Goal: Transaction & Acquisition: Book appointment/travel/reservation

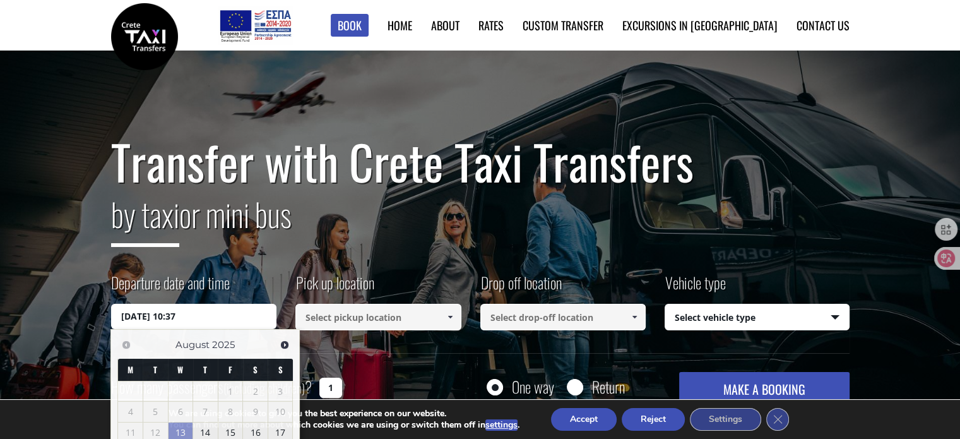
click at [205, 309] on input "13/08/2025 10:37" at bounding box center [194, 316] width 166 height 25
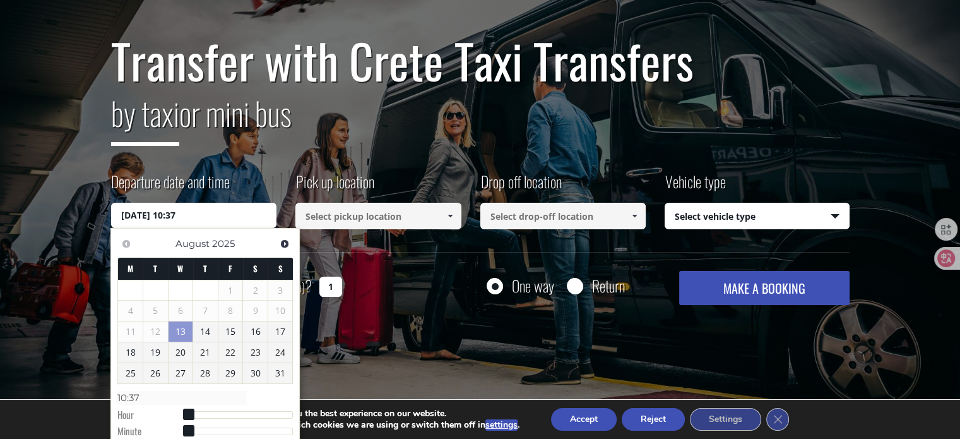
scroll to position [101, 0]
click at [203, 335] on link "14" at bounding box center [205, 331] width 25 height 20
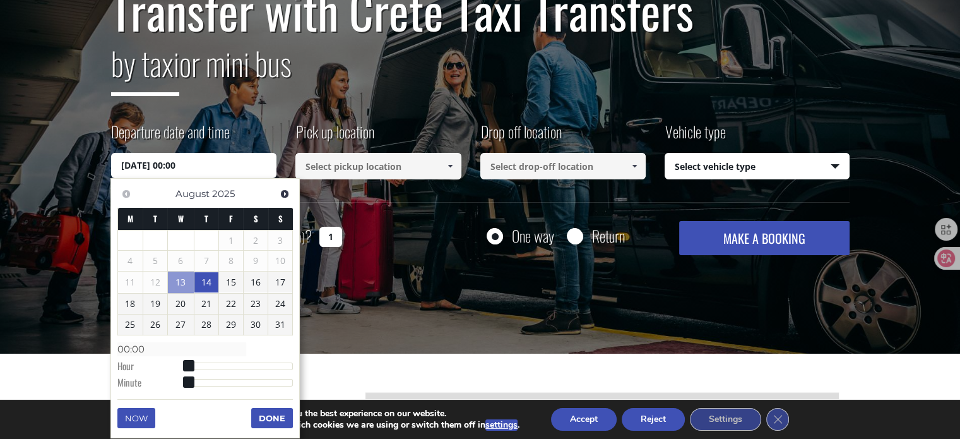
scroll to position [151, 0]
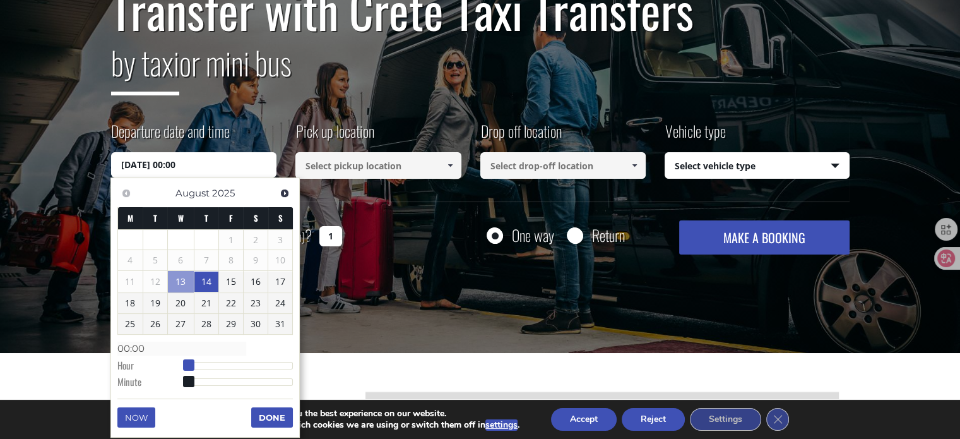
type input "14/08/2025 01:00"
type input "01:00"
type input "14/08/2025 02:00"
type input "02:00"
type input "14/08/2025 03:00"
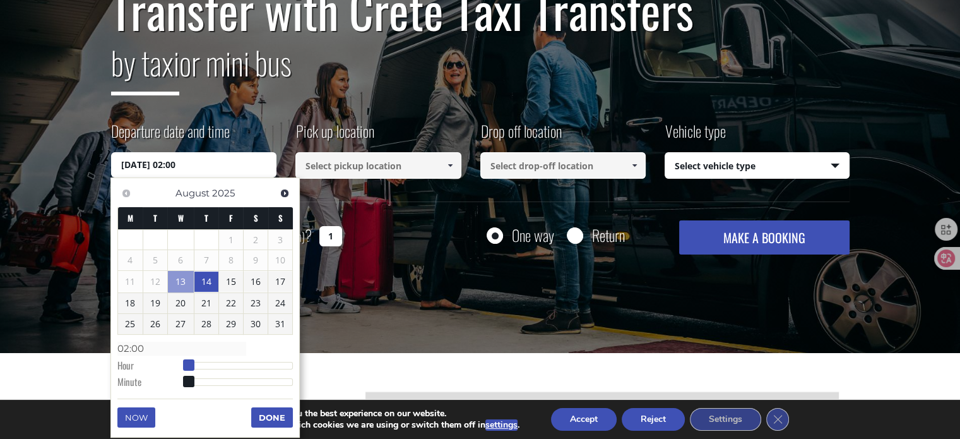
type input "03:00"
type input "14/08/2025 04:00"
type input "04:00"
type input "14/08/2025 05:00"
type input "05:00"
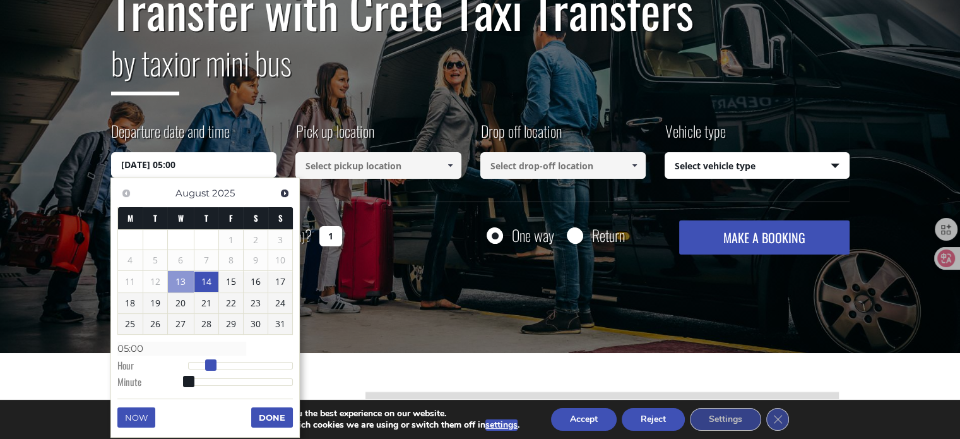
type input "14/08/2025 06:00"
type input "06:00"
type input "14/08/2025 07:00"
type input "07:00"
type input "14/08/2025 08:00"
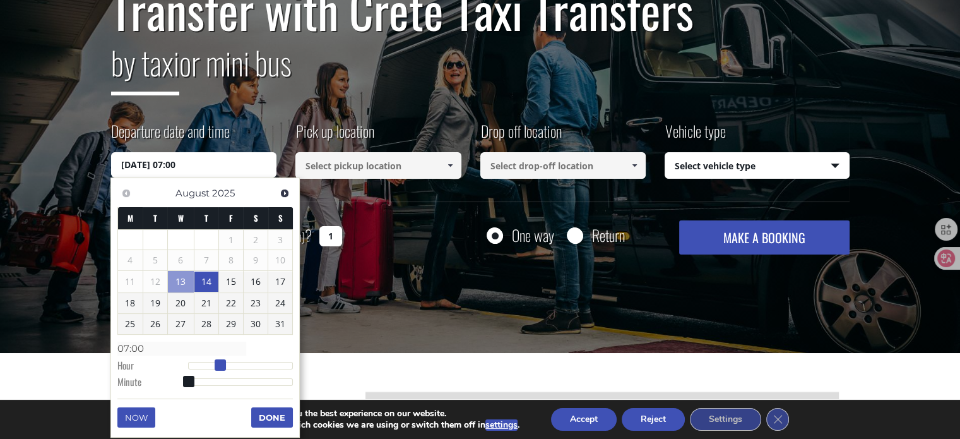
type input "08:00"
type input "14/08/2025 09:00"
type input "09:00"
drag, startPoint x: 186, startPoint y: 363, endPoint x: 228, endPoint y: 369, distance: 42.0
click at [228, 369] on span at bounding box center [228, 364] width 11 height 11
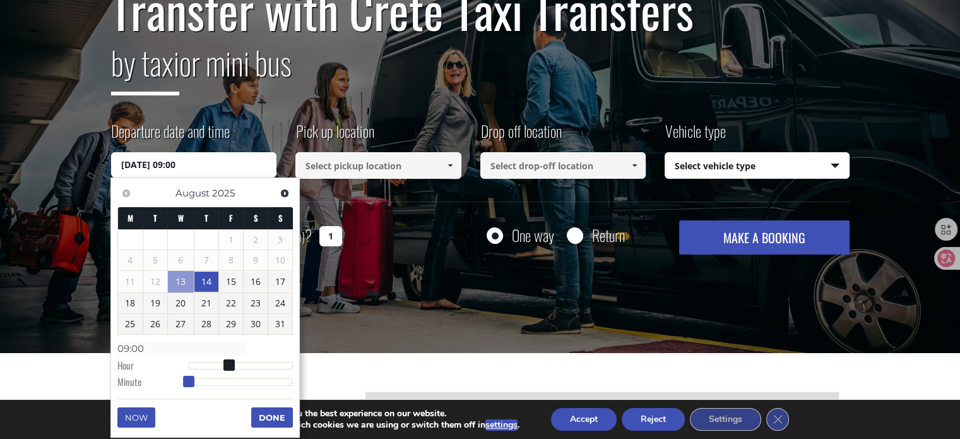
type input "14/08/2025 09:01"
type input "09:01"
type input "14/08/2025 09:02"
type input "09:02"
type input "14/08/2025 09:04"
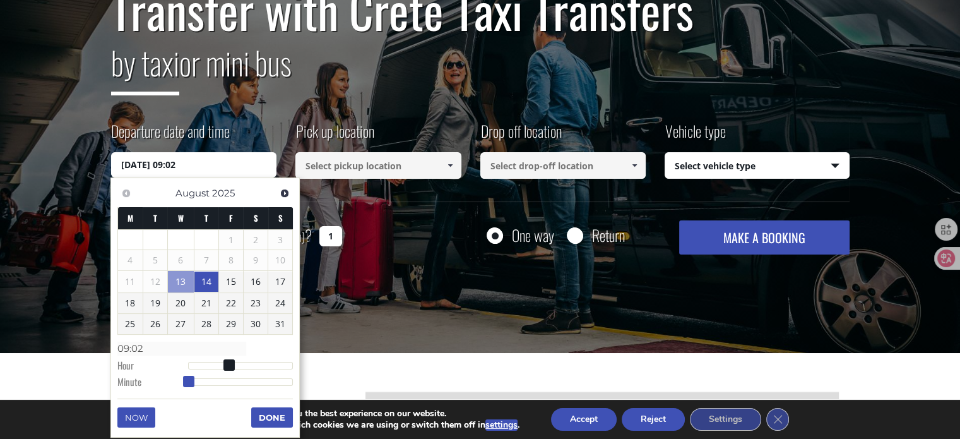
type input "09:04"
type input "14/08/2025 09:05"
type input "09:05"
type input "14/08/2025 09:06"
type input "09:06"
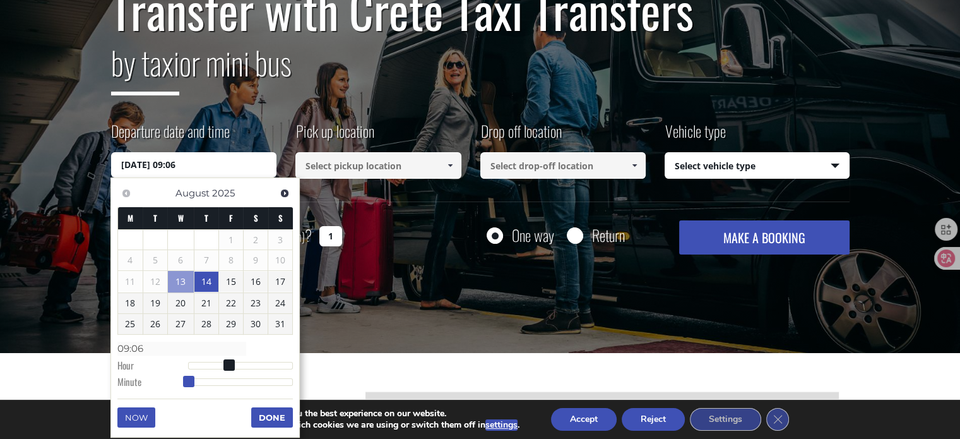
type input "14/08/2025 09:08"
type input "09:08"
type input "14/08/2025 09:10"
type input "09:10"
type input "14/08/2025 09:11"
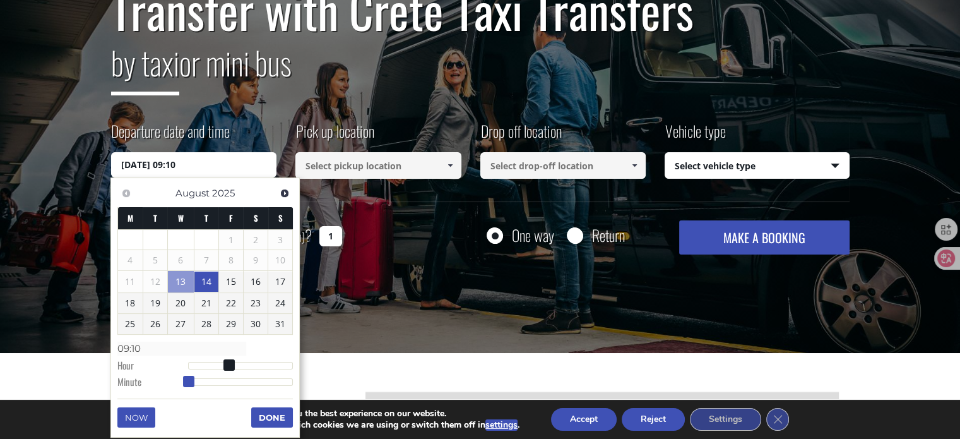
type input "09:11"
type input "14/08/2025 09:12"
type input "09:12"
type input "14/08/2025 09:13"
type input "09:13"
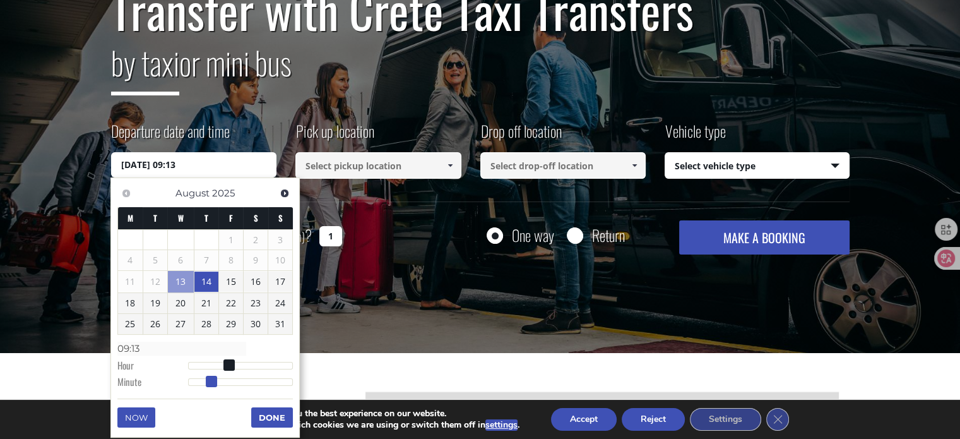
type input "14/08/2025 09:12"
type input "09:12"
type input "14/08/2025 09:13"
type input "09:13"
type input "14/08/2025 09:14"
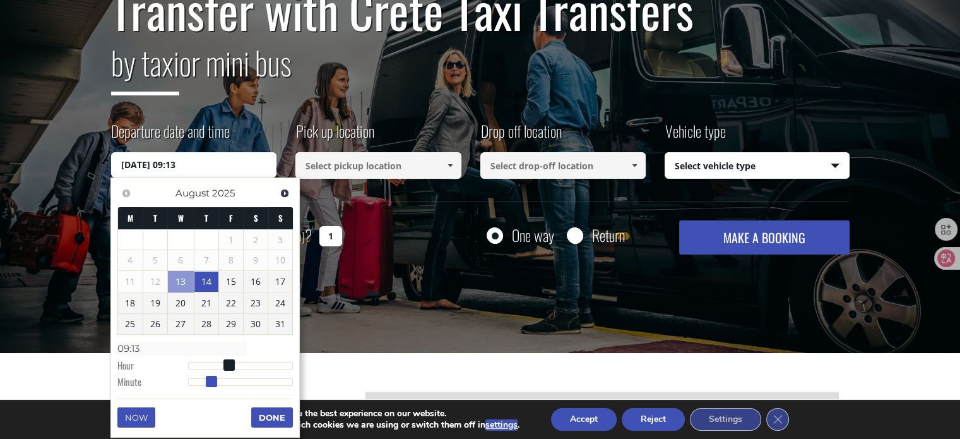
type input "09:14"
type input "14/08/2025 09:15"
type input "09:15"
type input "14/08/2025 09:16"
type input "09:16"
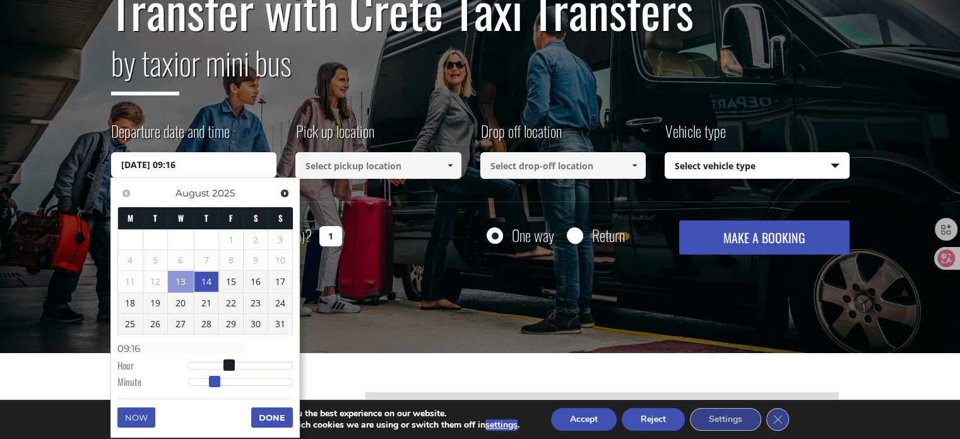
type input "14/08/2025 09:17"
type input "09:17"
drag, startPoint x: 191, startPoint y: 378, endPoint x: 220, endPoint y: 383, distance: 30.0
click at [220, 383] on span at bounding box center [218, 381] width 11 height 11
click at [271, 412] on button "Done" at bounding box center [272, 417] width 42 height 20
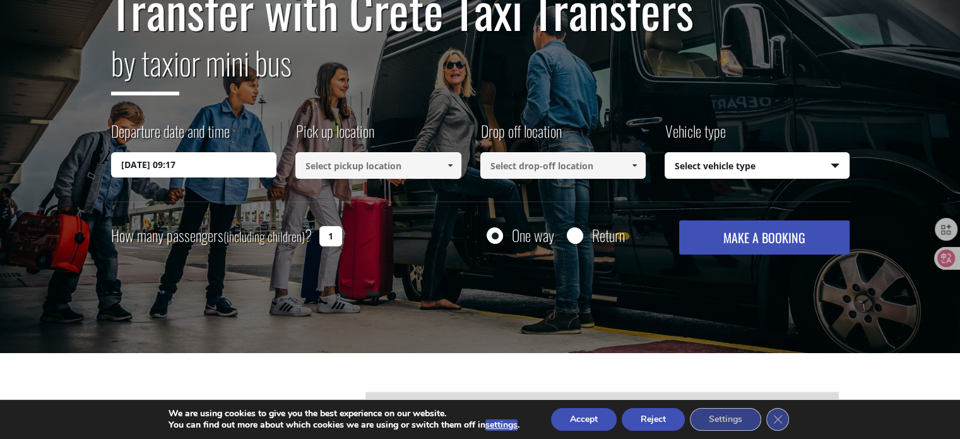
click at [405, 169] on input at bounding box center [378, 165] width 166 height 27
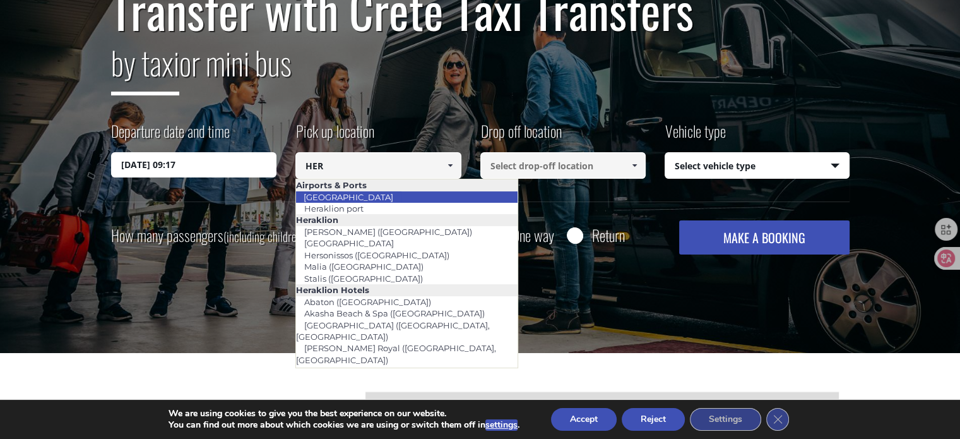
click at [436, 194] on li "[GEOGRAPHIC_DATA]" at bounding box center [407, 196] width 222 height 11
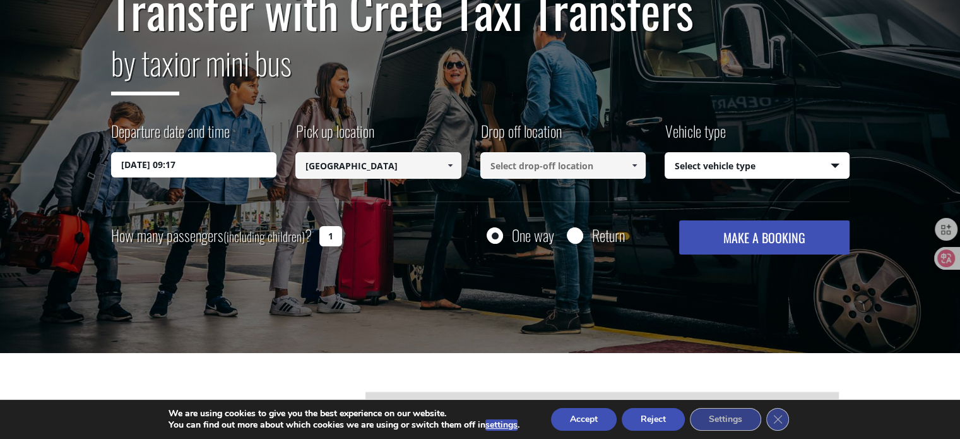
type input "[GEOGRAPHIC_DATA]"
click at [576, 168] on input at bounding box center [563, 165] width 166 height 27
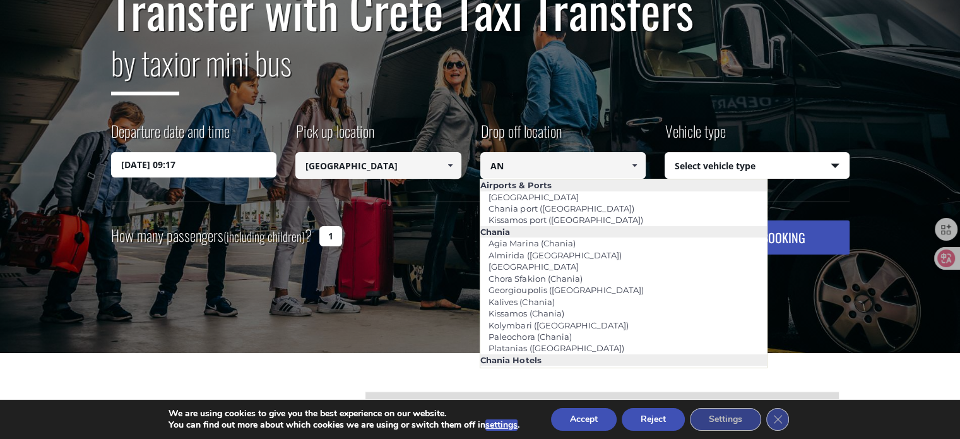
type input "A"
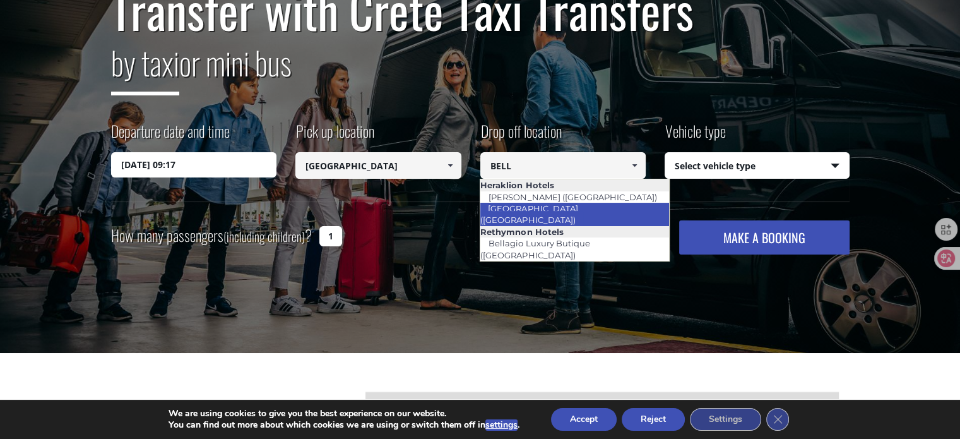
click at [557, 206] on link "Bella Beach (Hersonissos)" at bounding box center [532, 213] width 104 height 29
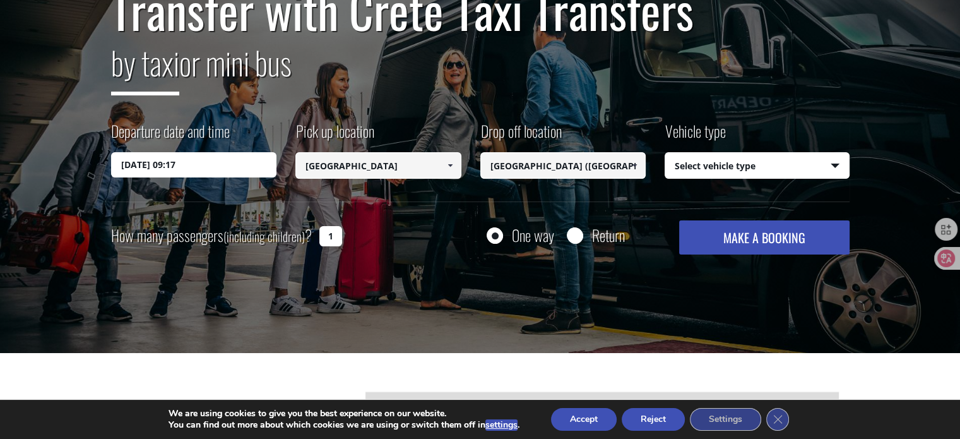
type input "Bella Beach (Hersonissos)"
click at [336, 232] on input "1" at bounding box center [330, 236] width 23 height 20
type input "4"
click at [727, 167] on select "Select vehicle type Taxi (4 passengers) Mercedes E Class Mini Van (7 passengers…" at bounding box center [757, 166] width 184 height 27
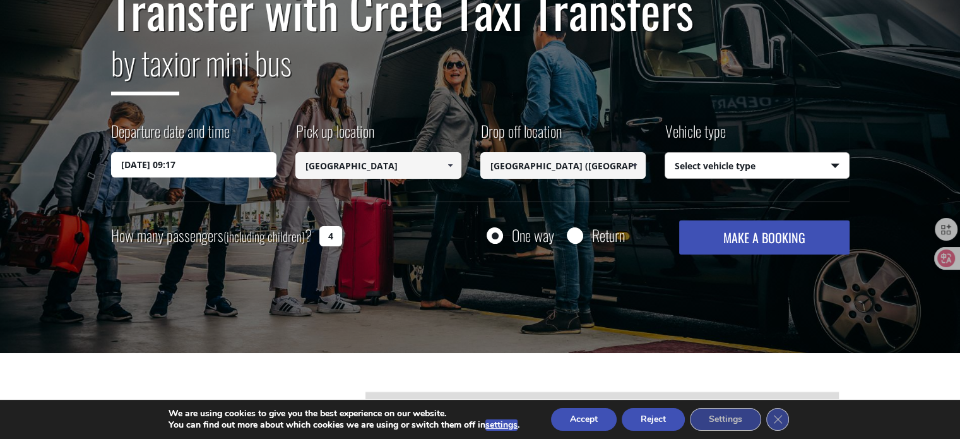
select select "540"
click at [665, 153] on select "Select vehicle type Taxi (4 passengers) Mercedes E Class Mini Van (7 passengers…" at bounding box center [757, 166] width 184 height 27
click at [739, 229] on button "MAKE A BOOKING" at bounding box center [764, 237] width 170 height 34
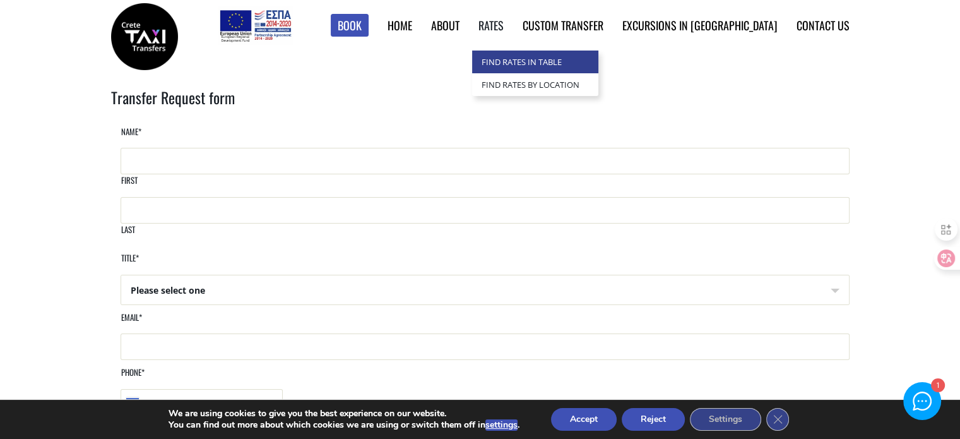
click at [567, 64] on link "Find Rates in Table" at bounding box center [535, 61] width 126 height 23
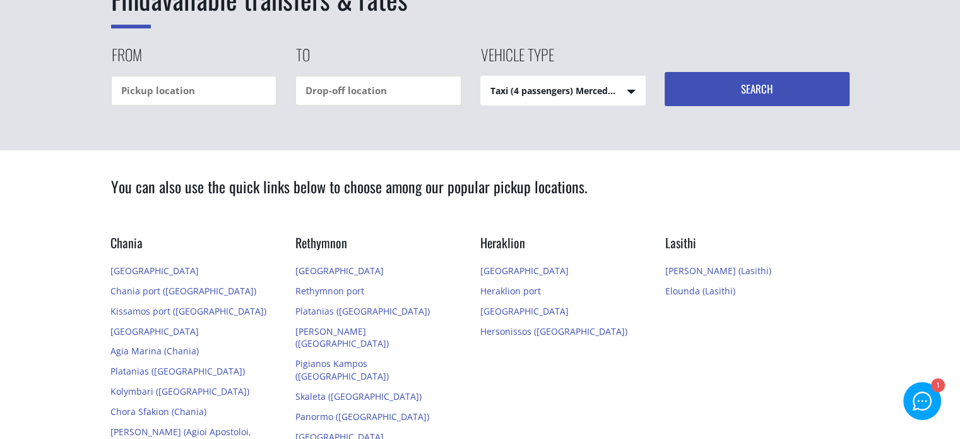
scroll to position [158, 0]
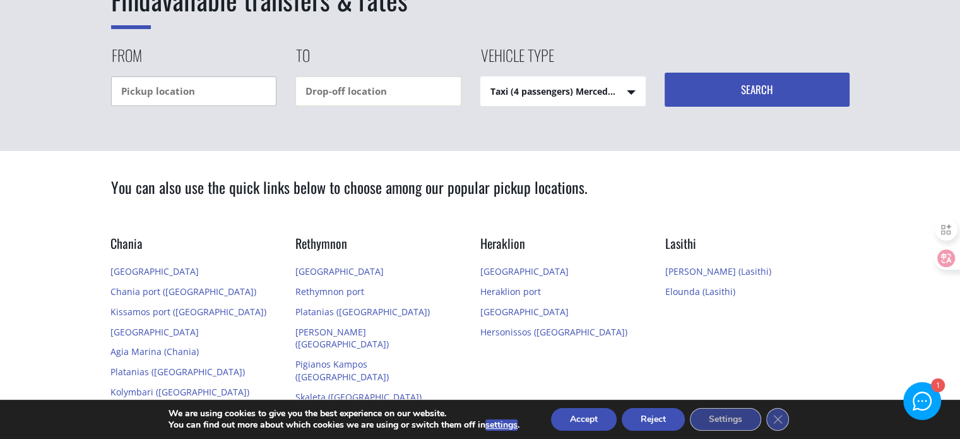
click at [240, 84] on input "text" at bounding box center [194, 91] width 166 height 30
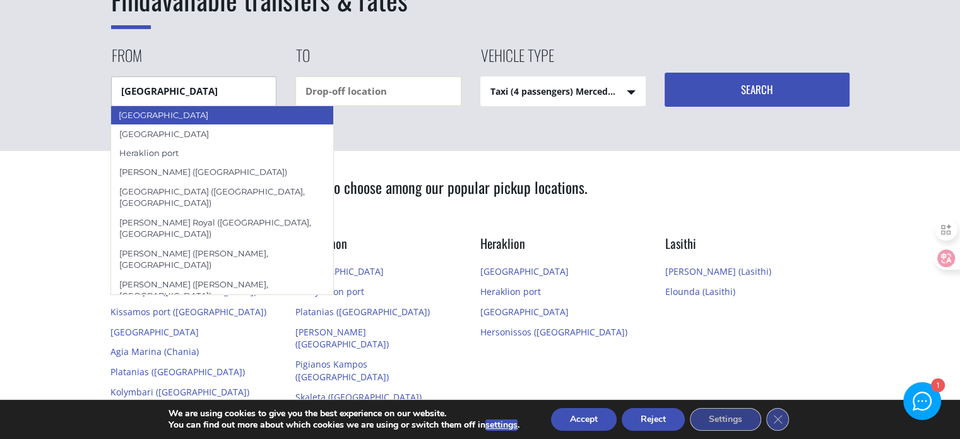
click at [185, 116] on div "[GEOGRAPHIC_DATA]" at bounding box center [221, 114] width 223 height 19
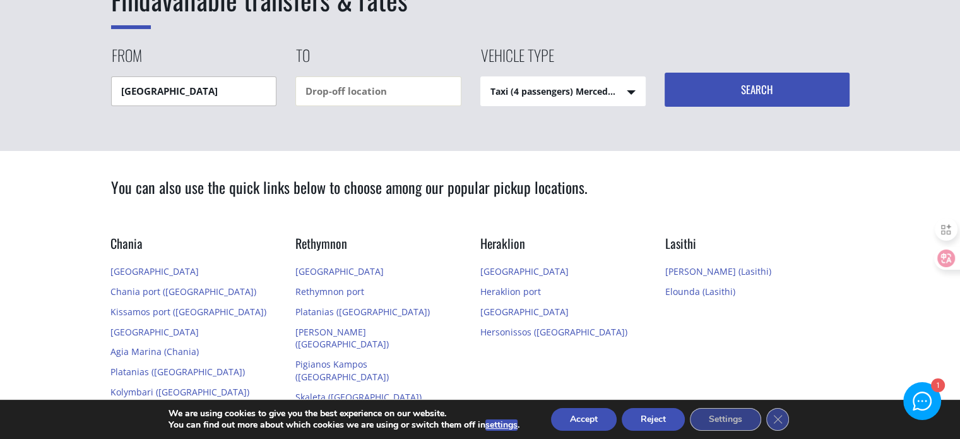
type input "[GEOGRAPHIC_DATA]"
click at [322, 94] on input "text" at bounding box center [378, 91] width 166 height 30
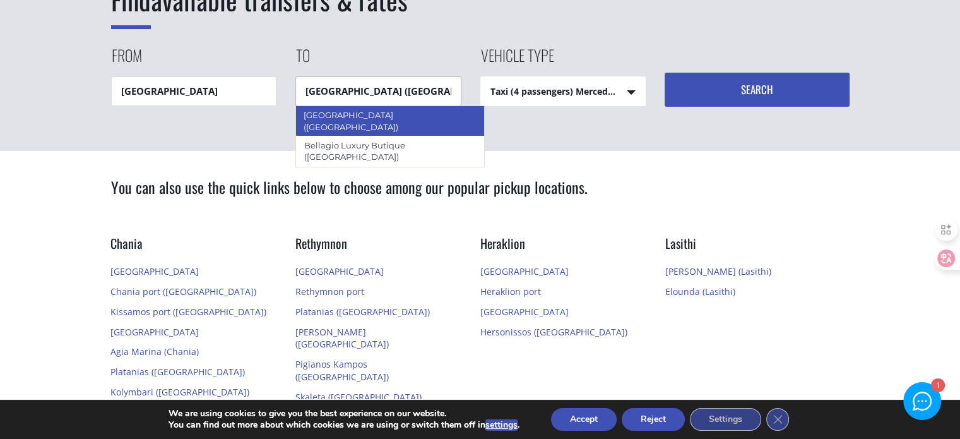
click at [347, 116] on div "Bella Beach (Hersonissos)" at bounding box center [389, 120] width 189 height 31
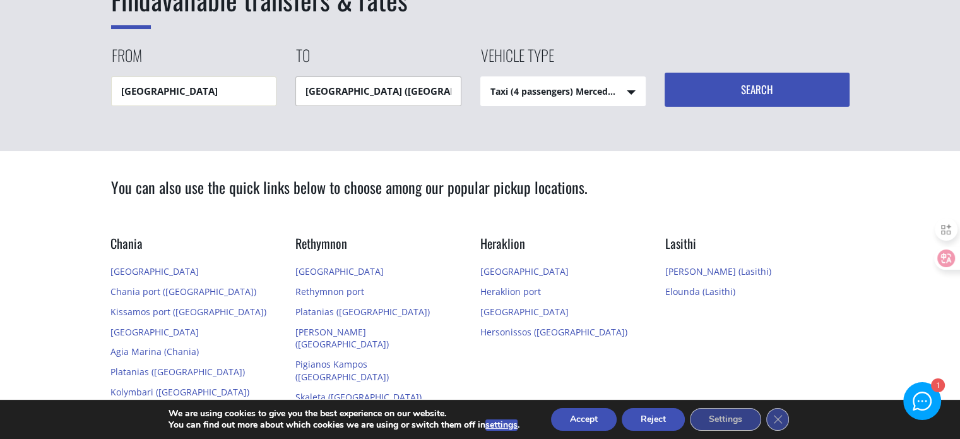
type input "Bella Beach (Hersonissos)"
click at [689, 97] on button "Search" at bounding box center [757, 90] width 185 height 34
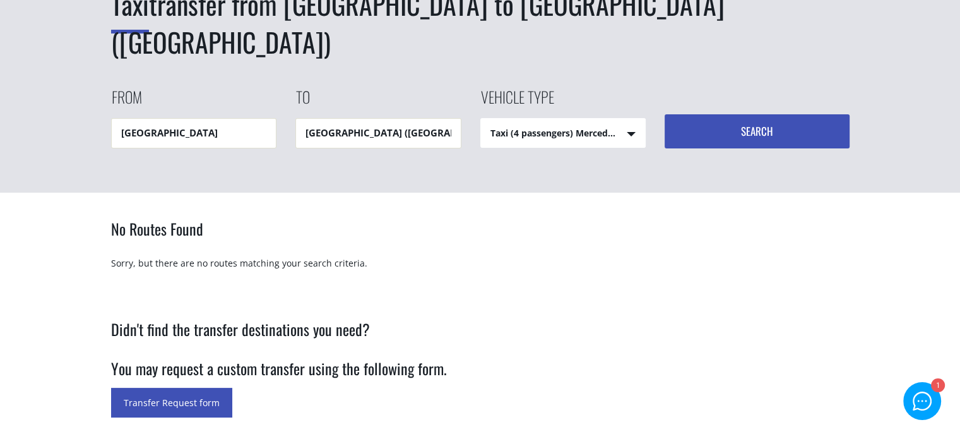
scroll to position [151, 0]
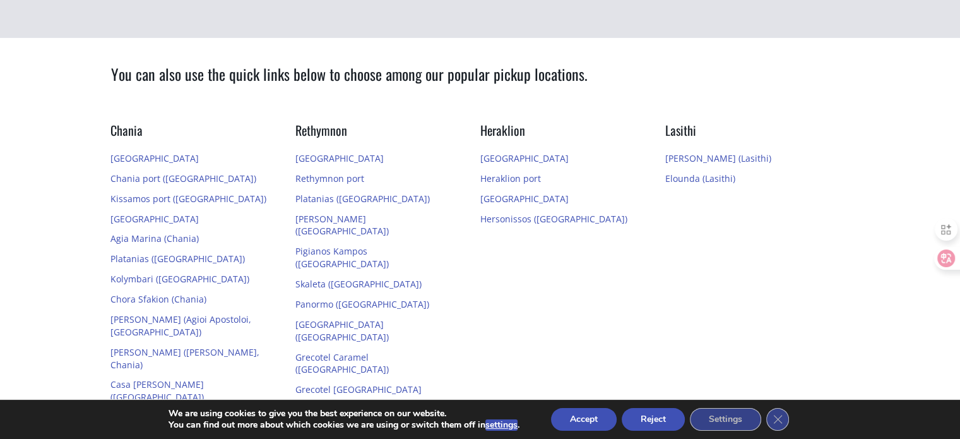
scroll to position [271, 0]
click at [515, 157] on link "[GEOGRAPHIC_DATA]" at bounding box center [524, 159] width 88 height 12
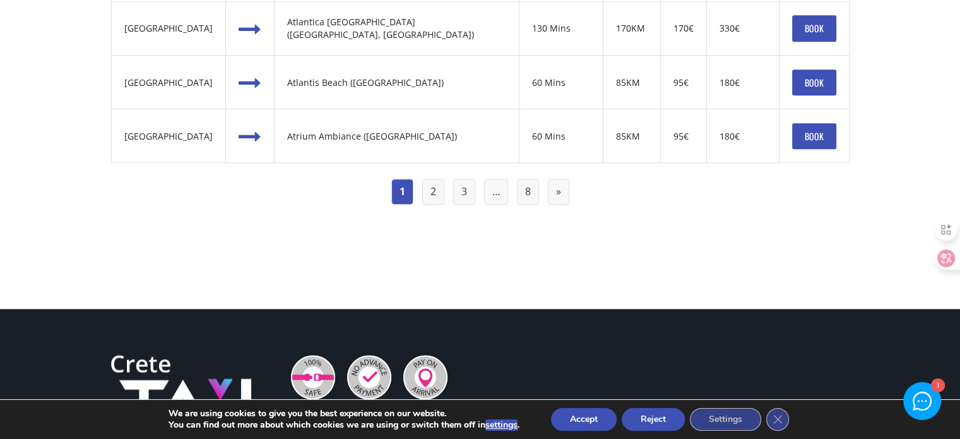
scroll to position [1549, 0]
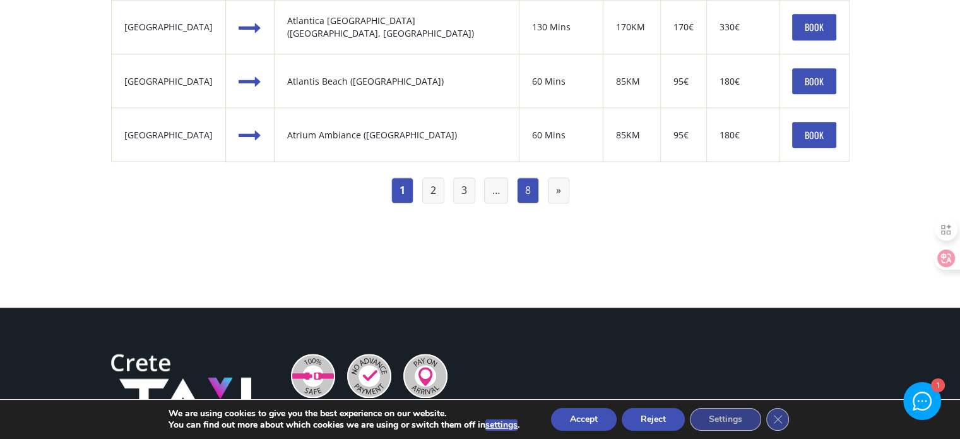
click at [528, 191] on link "8" at bounding box center [528, 190] width 22 height 26
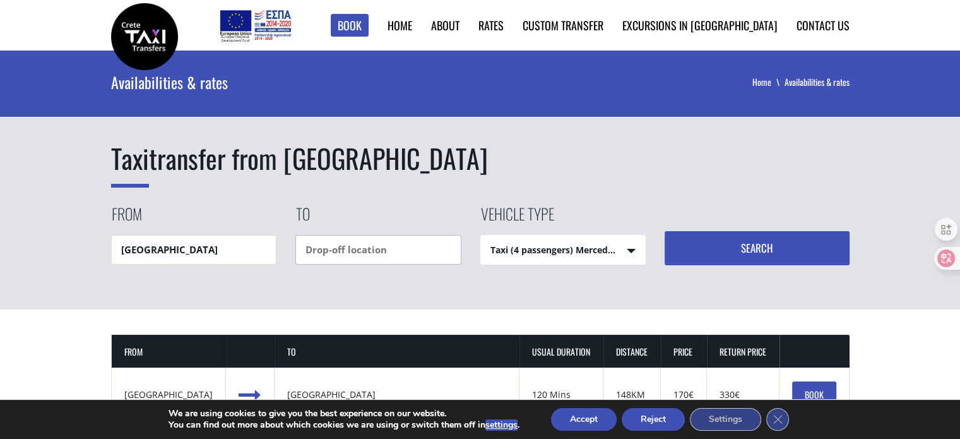
click at [369, 250] on input "text" at bounding box center [378, 250] width 166 height 30
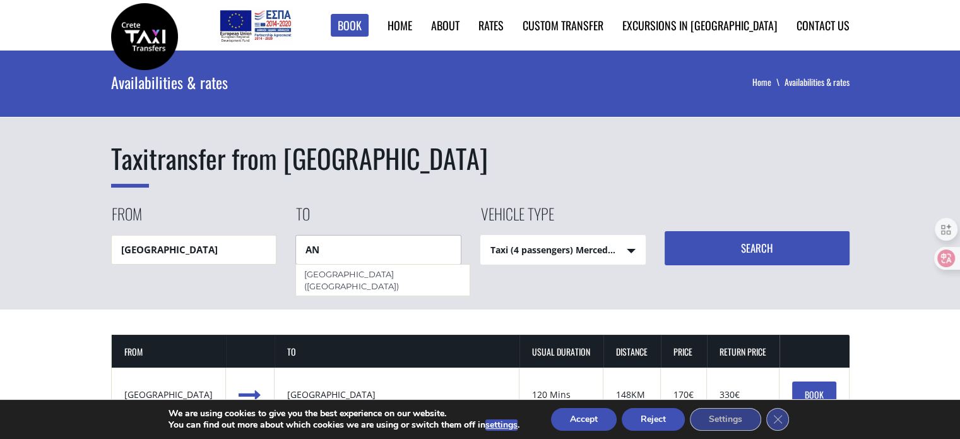
type input "A"
